Goal: Check status: Check status

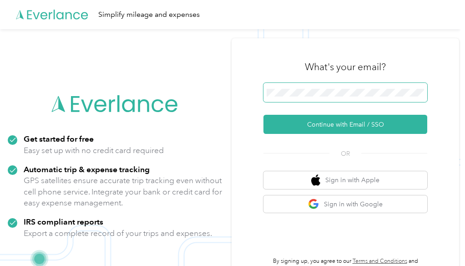
click at [314, 99] on span at bounding box center [345, 92] width 164 height 19
click at [305, 137] on div "What's your email? Continue with Email / SSO OR Sign in with Apple Sign in with…" at bounding box center [345, 162] width 164 height 222
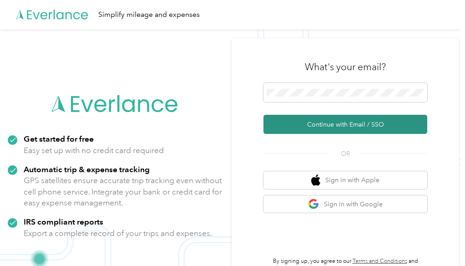
click at [299, 124] on button "Continue with Email / SSO" at bounding box center [345, 124] width 164 height 19
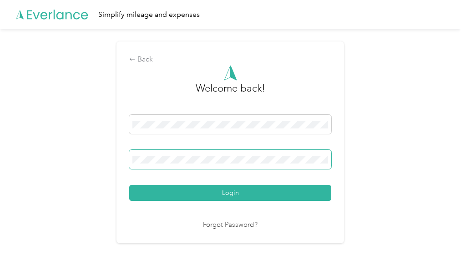
click at [270, 163] on span at bounding box center [230, 159] width 202 height 19
click at [129, 185] on button "Login" at bounding box center [230, 193] width 202 height 16
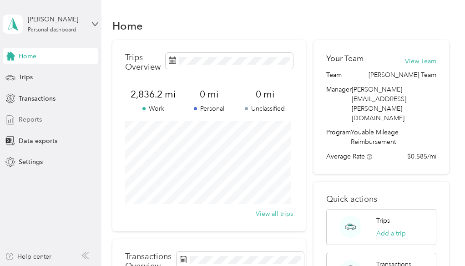
click at [64, 111] on div "Reports" at bounding box center [51, 119] width 96 height 16
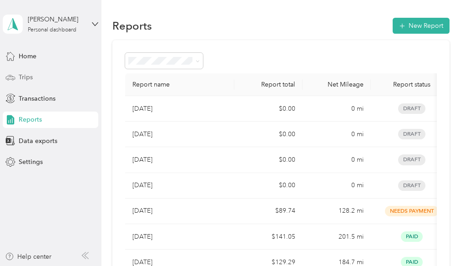
click at [51, 81] on div "Trips" at bounding box center [51, 77] width 96 height 16
